Goal: Information Seeking & Learning: Compare options

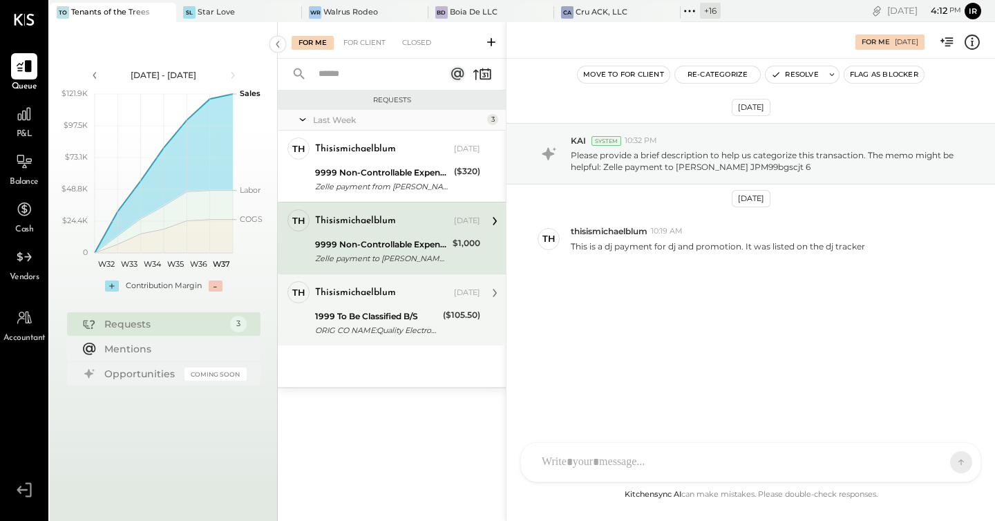
click at [371, 323] on div "ORIG CO NAME:Quality Electron ORIG ID:ACHC491902 DESC DATE:250" at bounding box center [377, 330] width 124 height 14
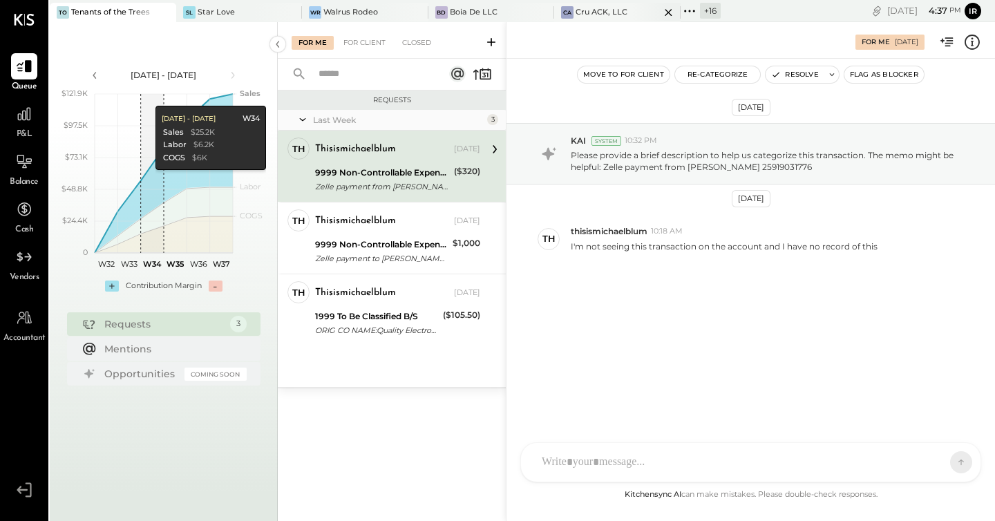
click at [607, 15] on div "Cru ACK, LLC" at bounding box center [601, 12] width 52 height 11
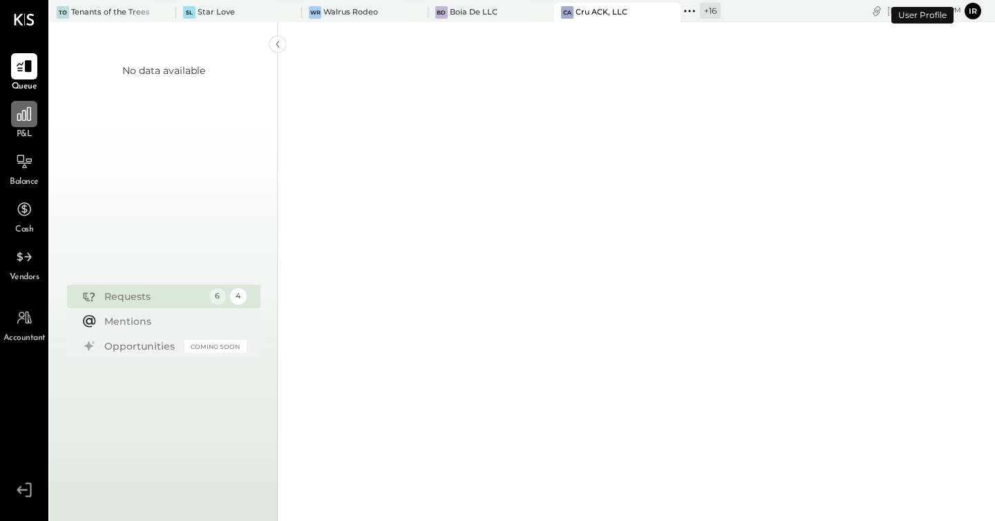
click at [15, 126] on div at bounding box center [24, 114] width 26 height 26
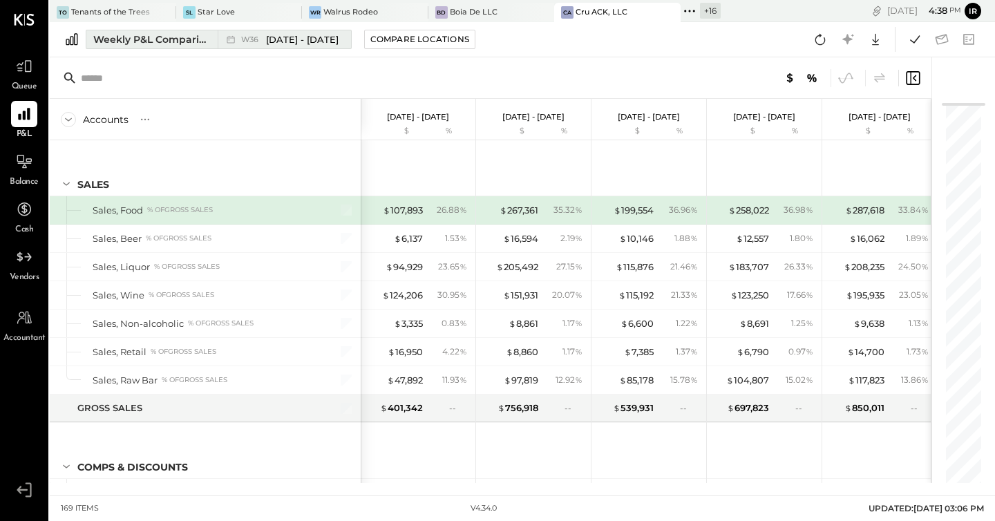
click at [235, 41] on icon at bounding box center [231, 39] width 14 height 14
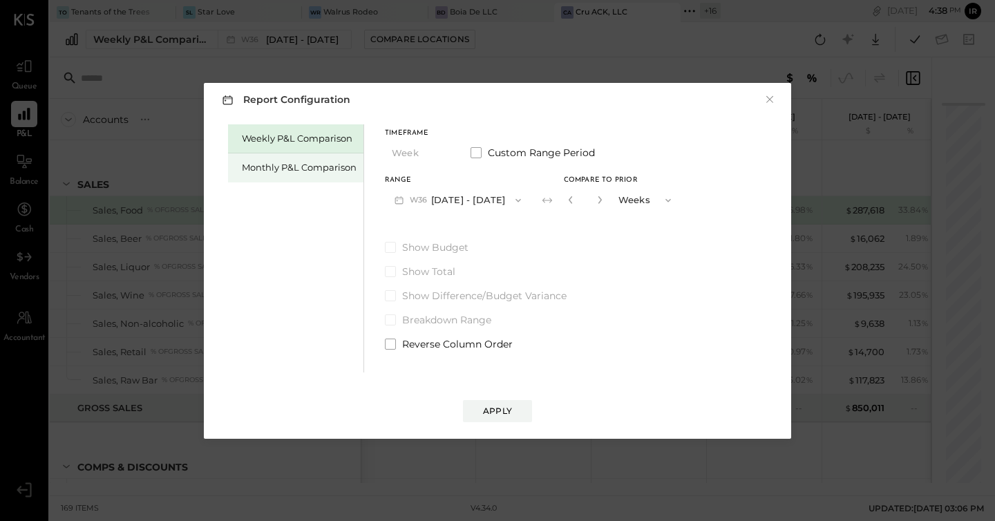
click at [252, 177] on div "Monthly P&L Comparison" at bounding box center [295, 167] width 135 height 29
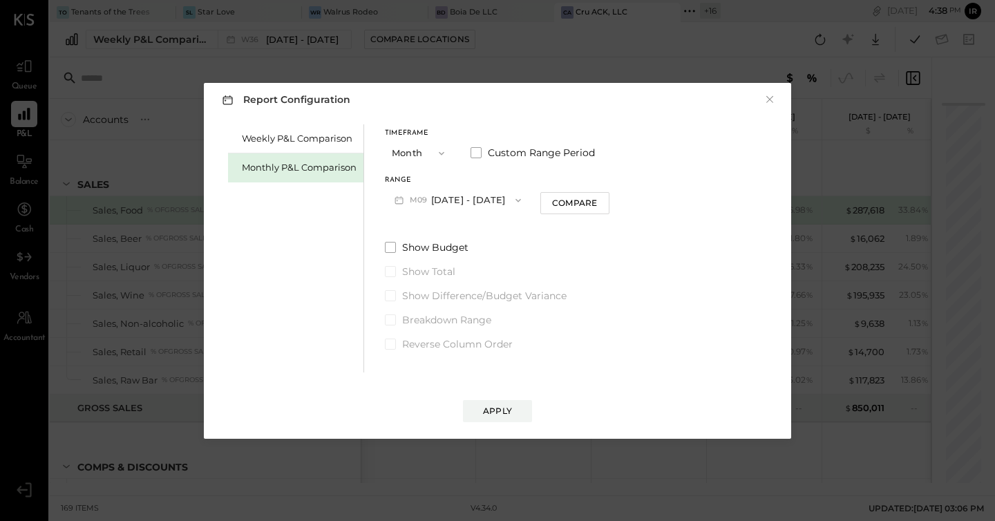
click at [477, 204] on button "M09 Sep 1 - 30, 2025" at bounding box center [458, 200] width 146 height 26
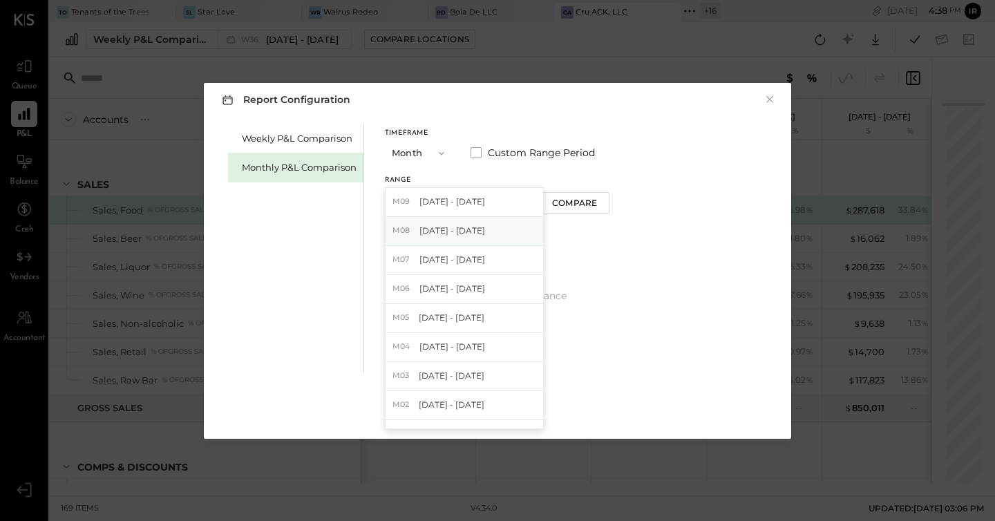
click at [457, 239] on div "M08 Aug 1 - 31, 2025" at bounding box center [463, 231] width 157 height 29
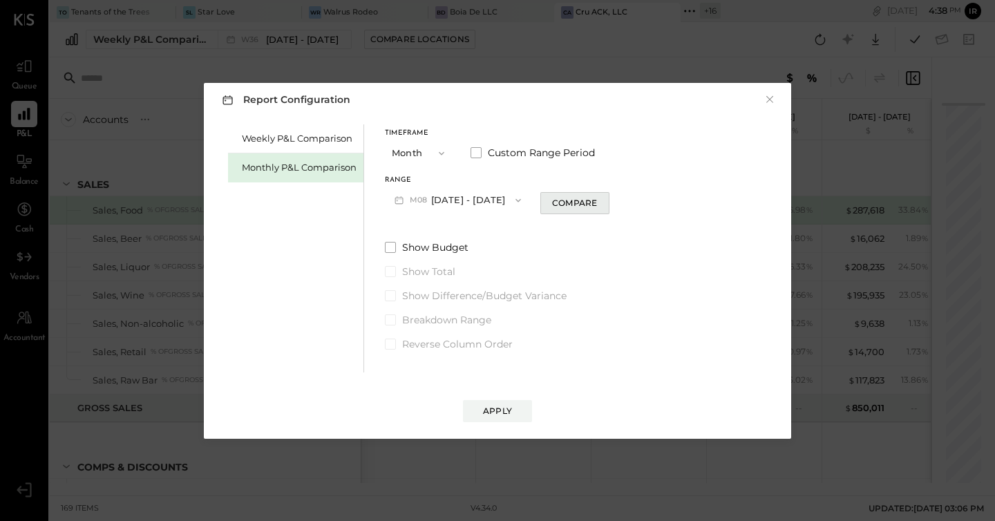
click at [546, 211] on button "Compare" at bounding box center [574, 203] width 69 height 22
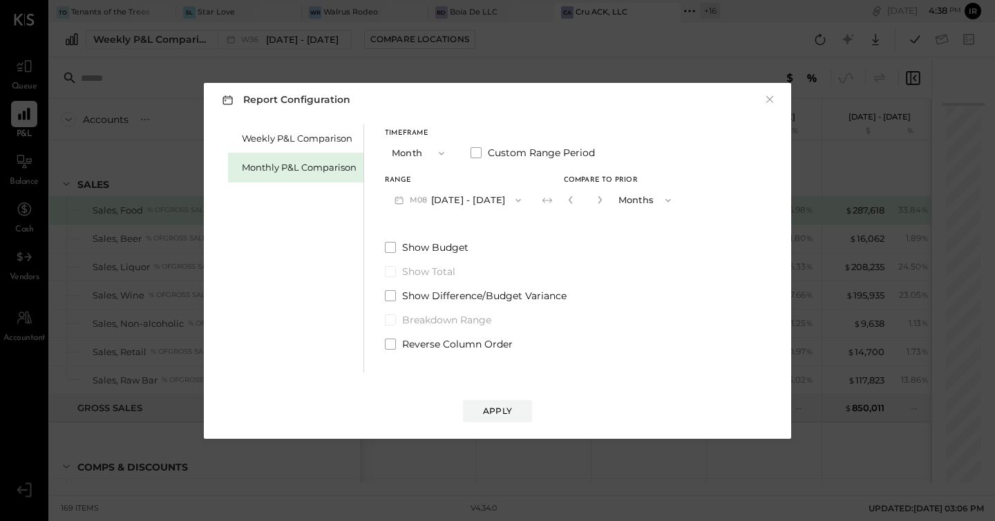
click at [601, 202] on div "*" at bounding box center [601, 200] width 74 height 26
click at [599, 202] on div "*" at bounding box center [585, 200] width 43 height 26
click at [595, 202] on icon "button" at bounding box center [599, 199] width 8 height 8
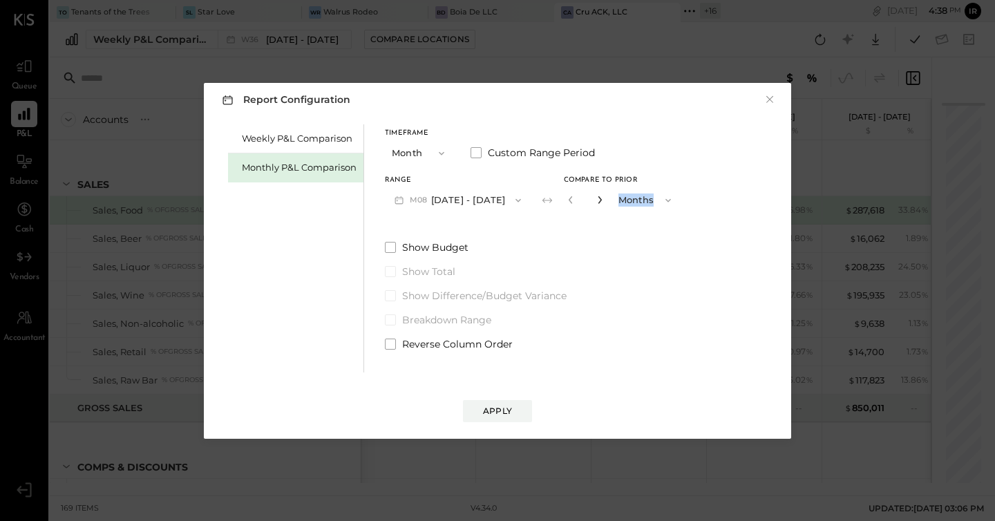
click at [595, 202] on icon "button" at bounding box center [599, 199] width 8 height 8
type input "*"
click at [503, 405] on div "Apply" at bounding box center [497, 411] width 29 height 12
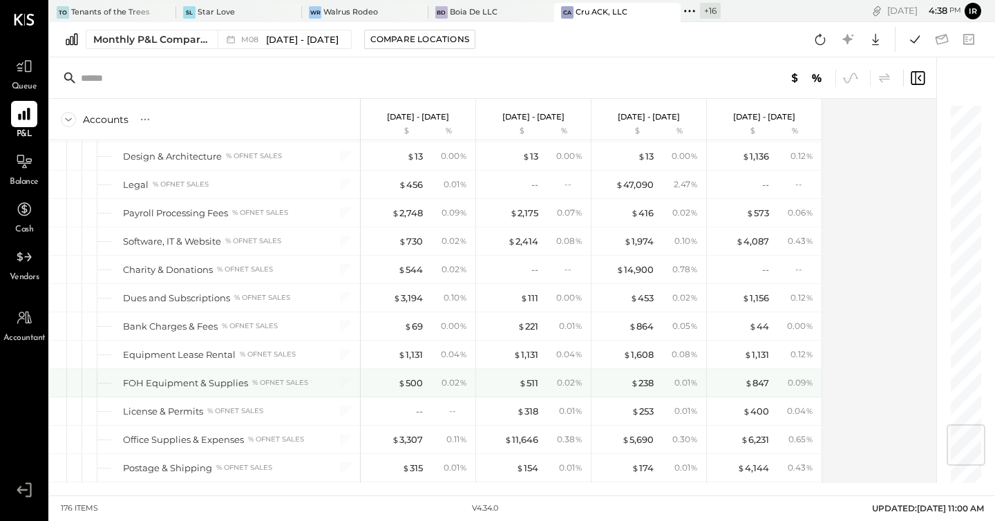
scroll to position [2684, 0]
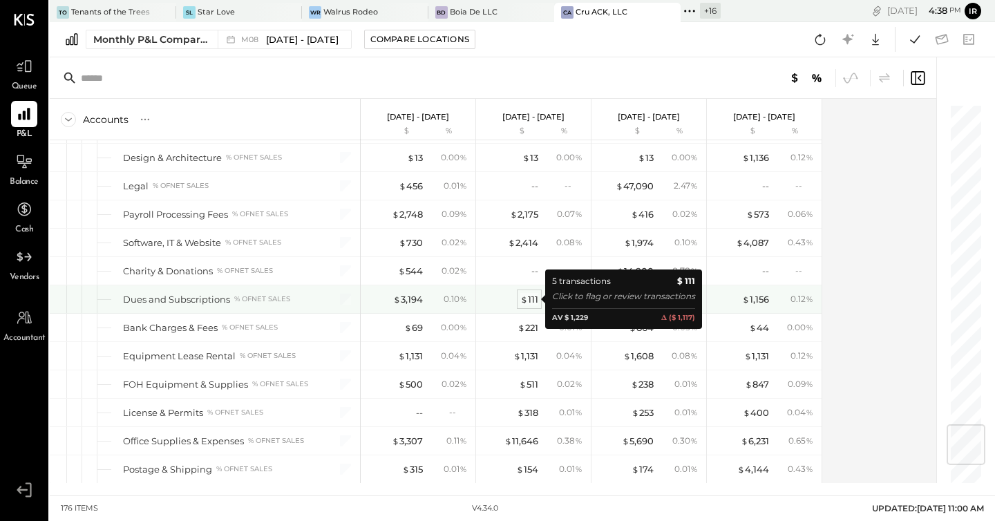
click at [535, 293] on div "$ 111" at bounding box center [529, 299] width 18 height 13
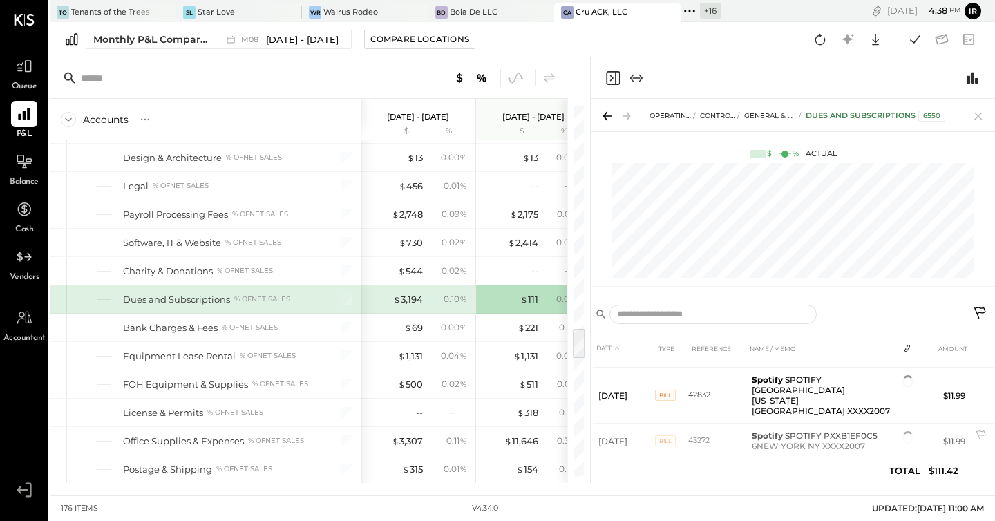
scroll to position [114, 0]
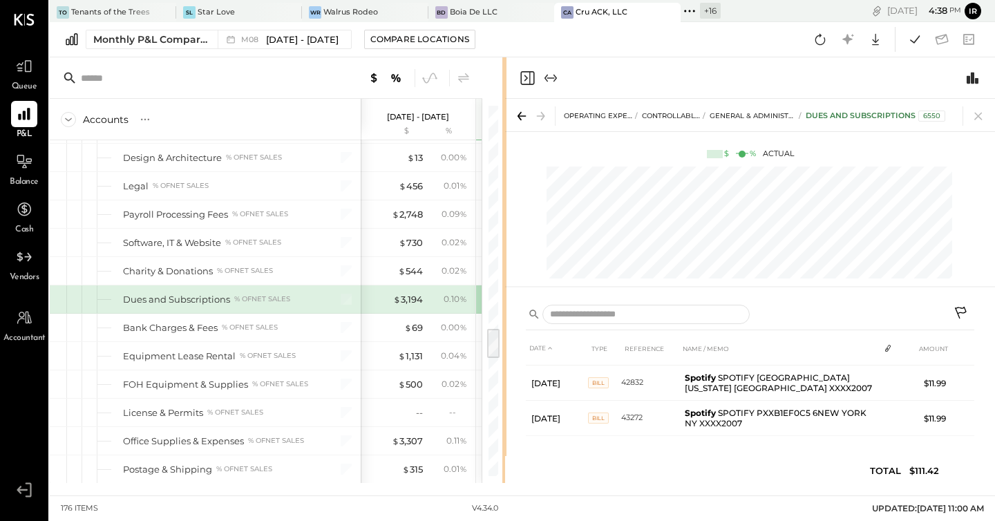
scroll to position [102, 0]
drag, startPoint x: 588, startPoint y: 146, endPoint x: 503, endPoint y: 161, distance: 86.3
click at [503, 161] on div "Accounts S % GL Aug 1 - 31, 2025 $ % Jul 1 - 31, 2025 $ % Jun 1 - 30, 2025 $ % …" at bounding box center [522, 269] width 945 height 425
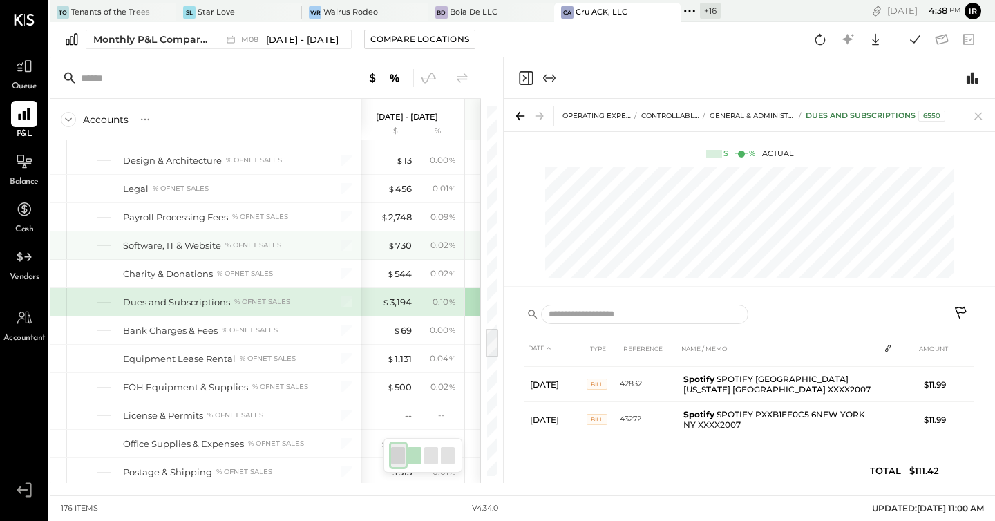
scroll to position [2680, 0]
click at [405, 298] on div "$ 3,194" at bounding box center [397, 302] width 30 height 13
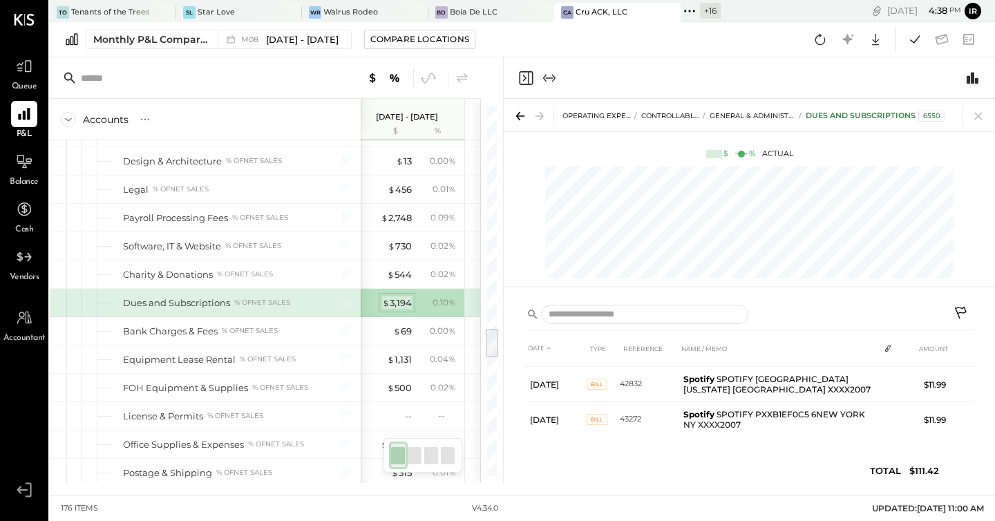
scroll to position [106, 0]
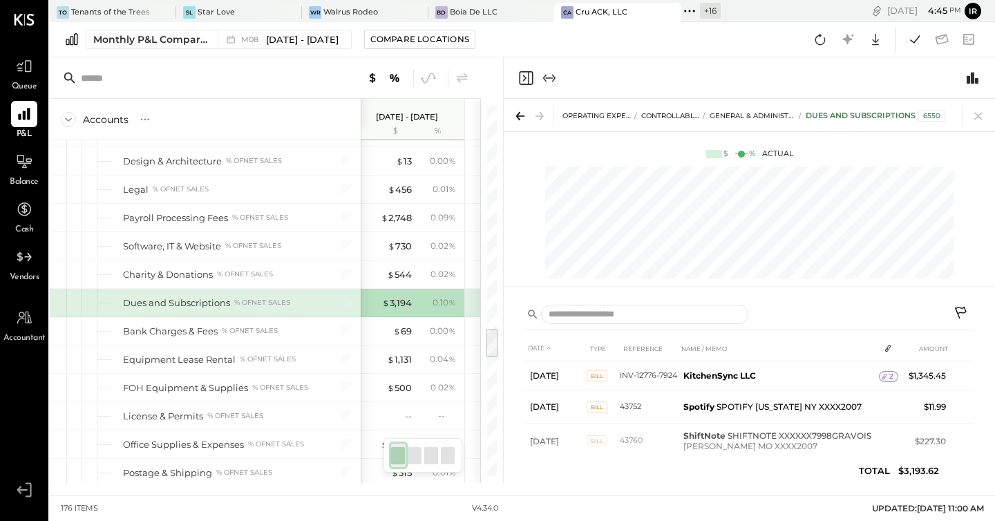
click at [526, 81] on icon "Close panel" at bounding box center [525, 78] width 17 height 17
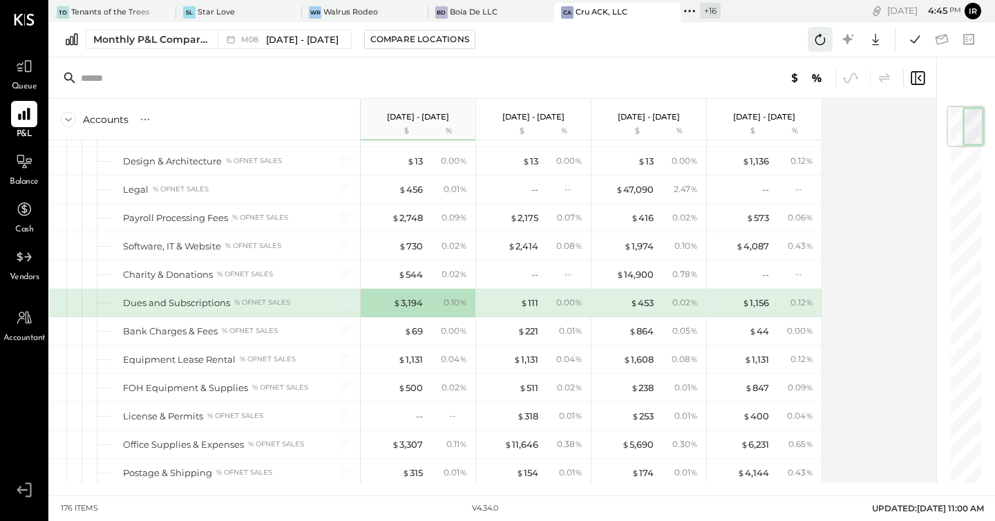
click at [829, 43] on button at bounding box center [819, 39] width 25 height 25
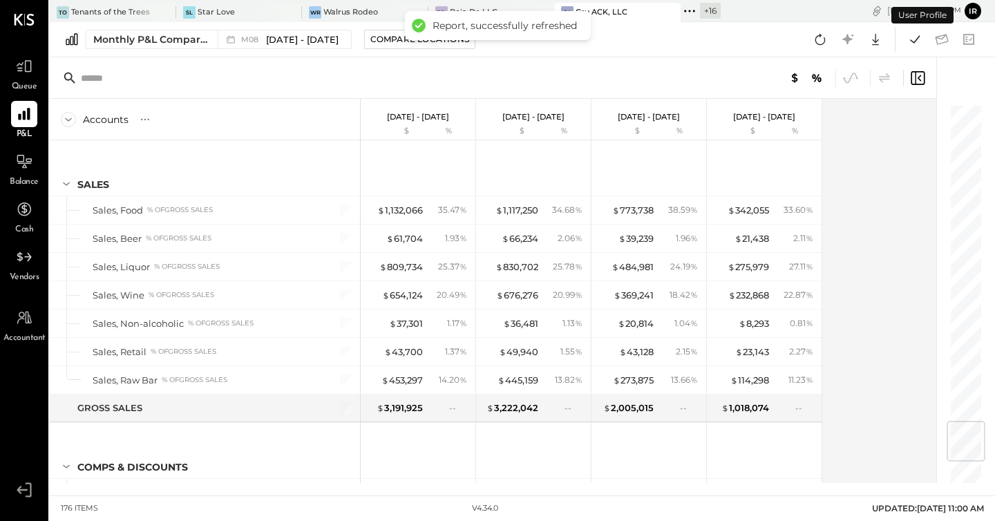
scroll to position [2658, 0]
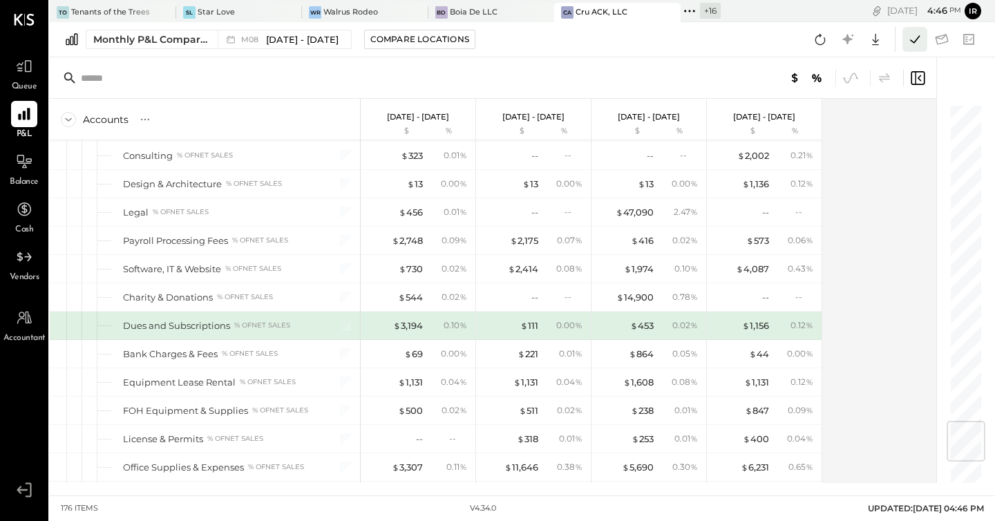
click at [910, 43] on icon at bounding box center [914, 39] width 18 height 18
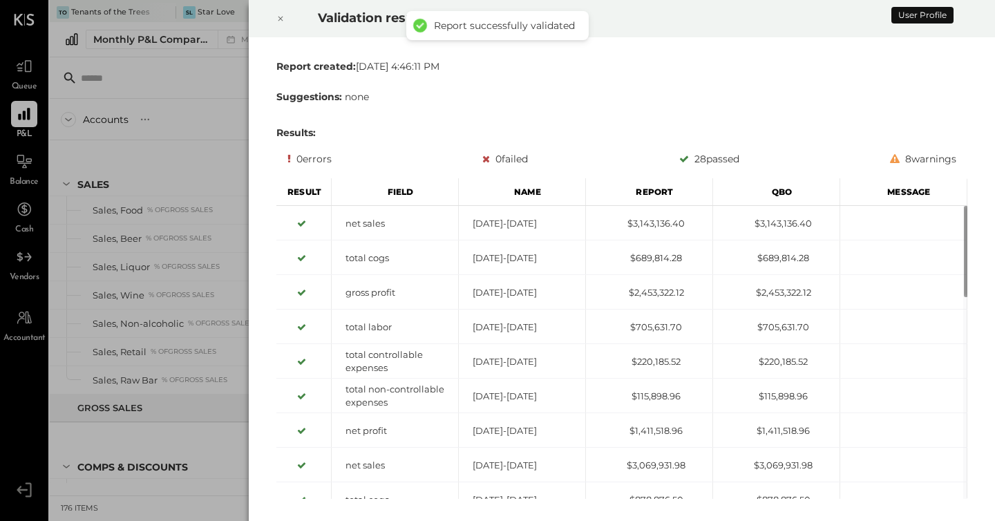
scroll to position [2658, 0]
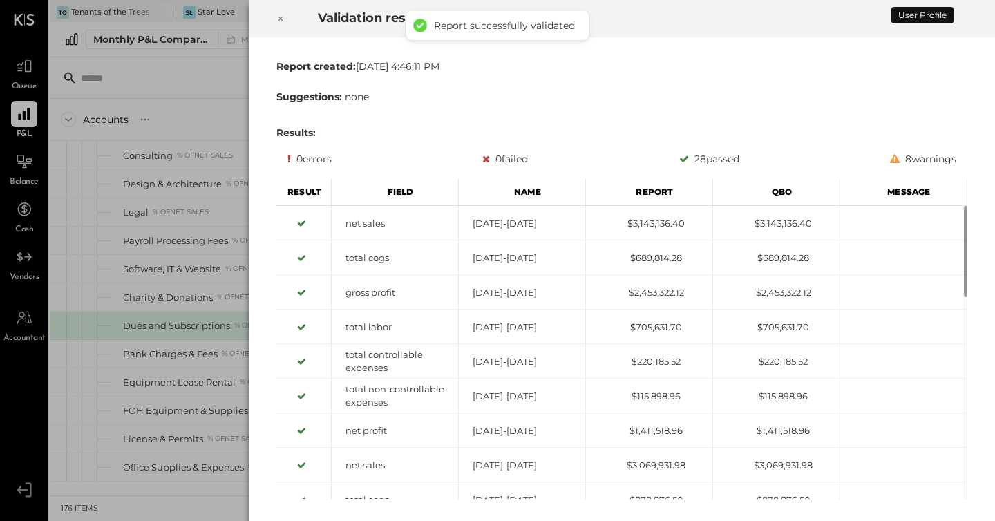
click at [276, 21] on icon at bounding box center [280, 18] width 8 height 17
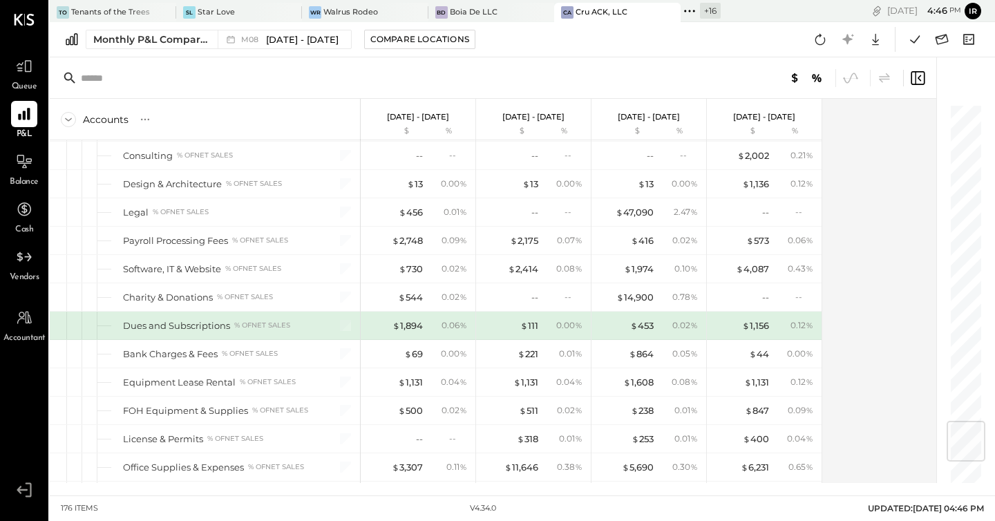
click at [680, 6] on icon at bounding box center [689, 11] width 18 height 18
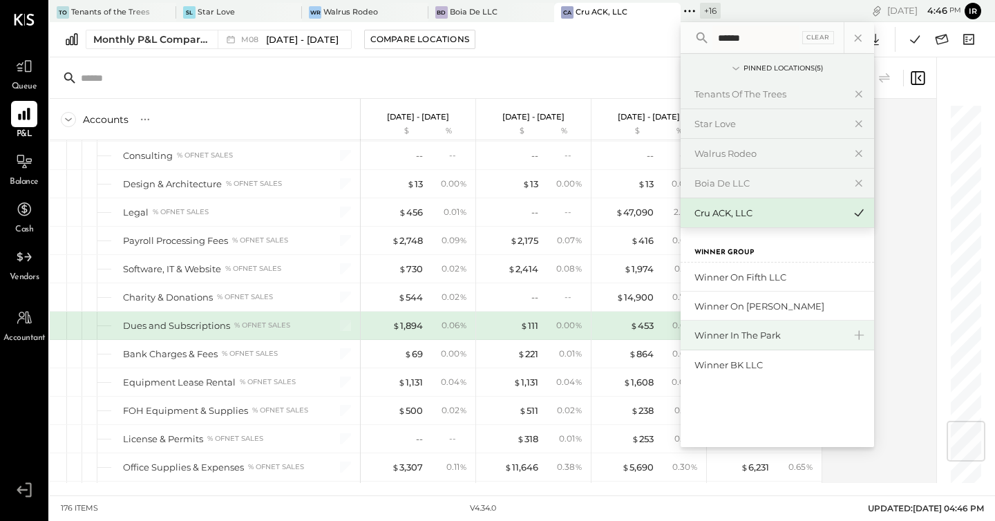
type input "******"
click at [733, 334] on div "Winner in the Park" at bounding box center [768, 335] width 149 height 13
